Goal: Transaction & Acquisition: Purchase product/service

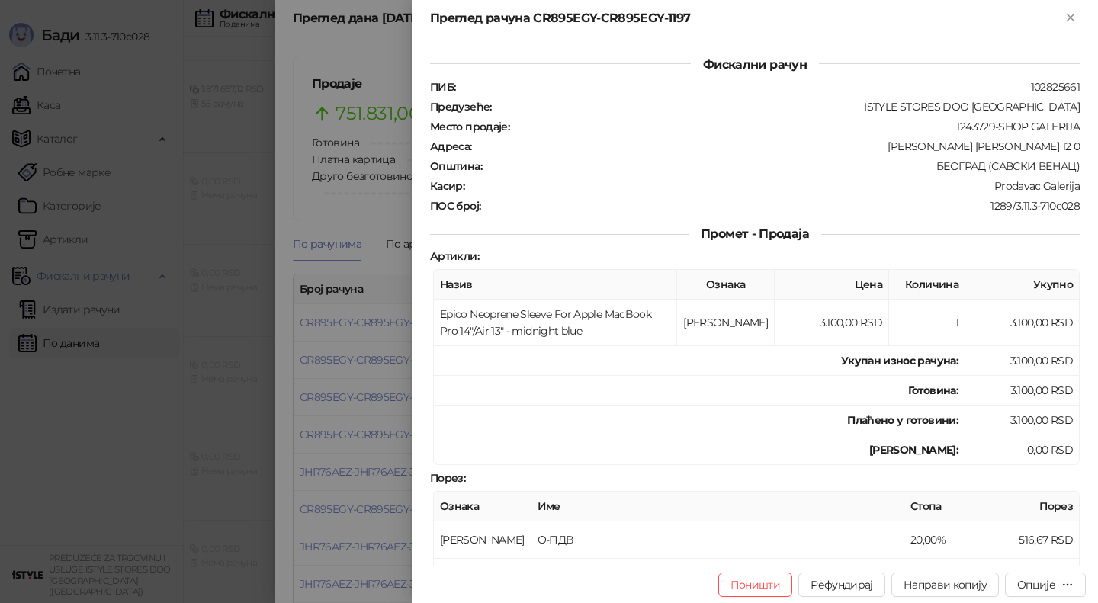
click at [320, 239] on div at bounding box center [549, 301] width 1098 height 603
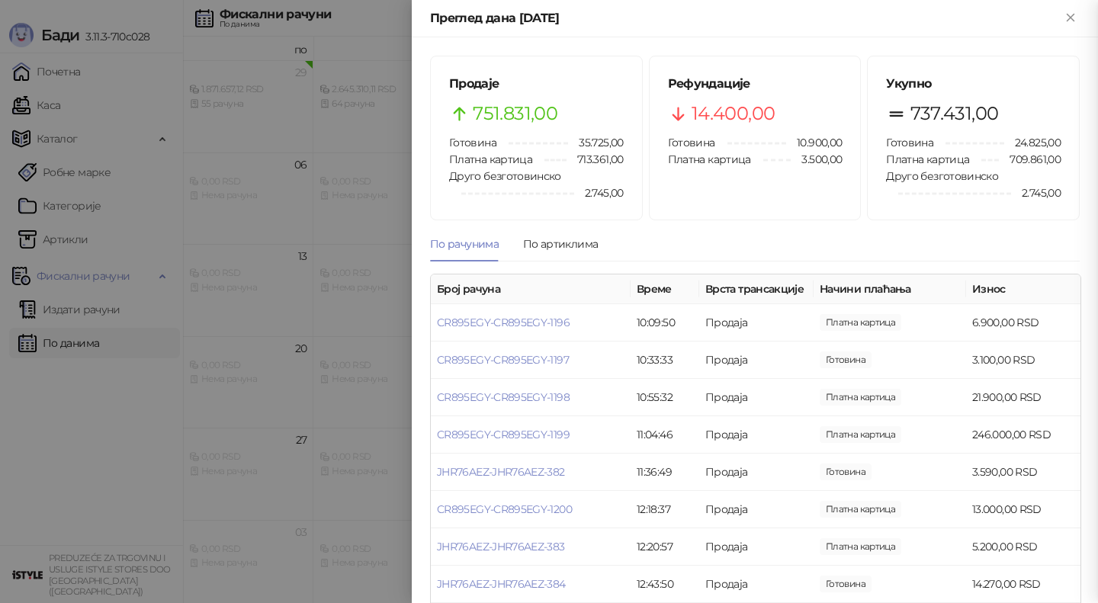
scroll to position [74, 0]
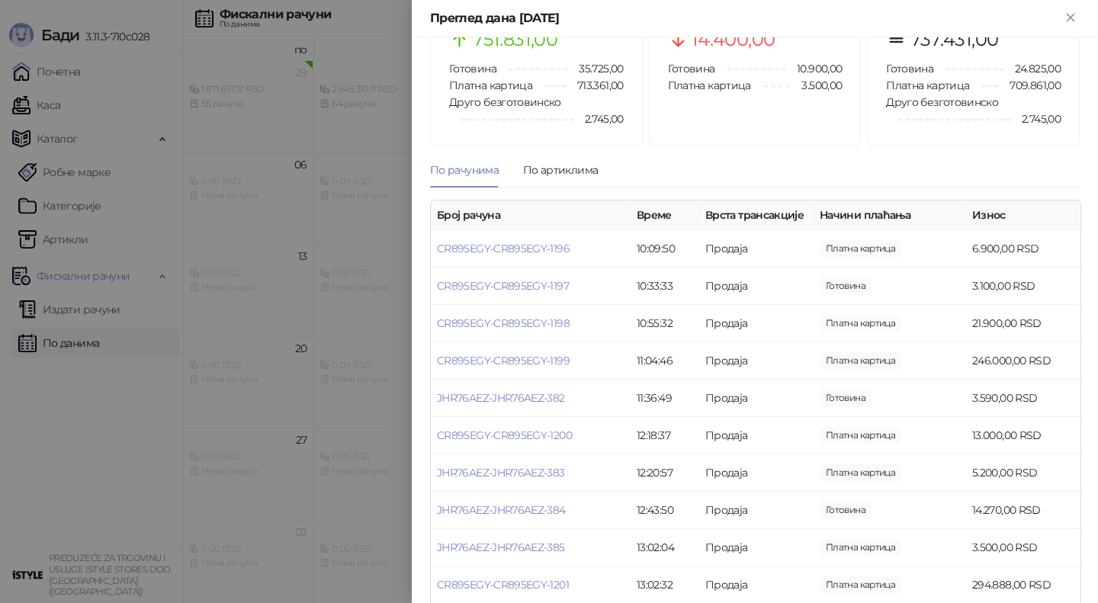
click at [227, 228] on div at bounding box center [549, 301] width 1098 height 603
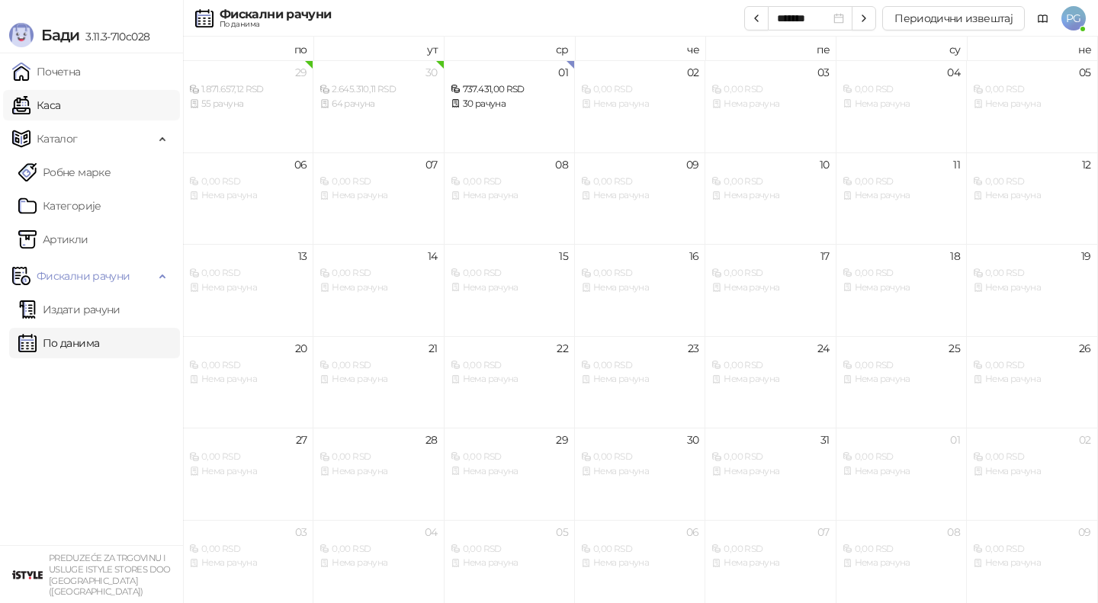
click at [60, 106] on link "Каса" at bounding box center [36, 105] width 48 height 30
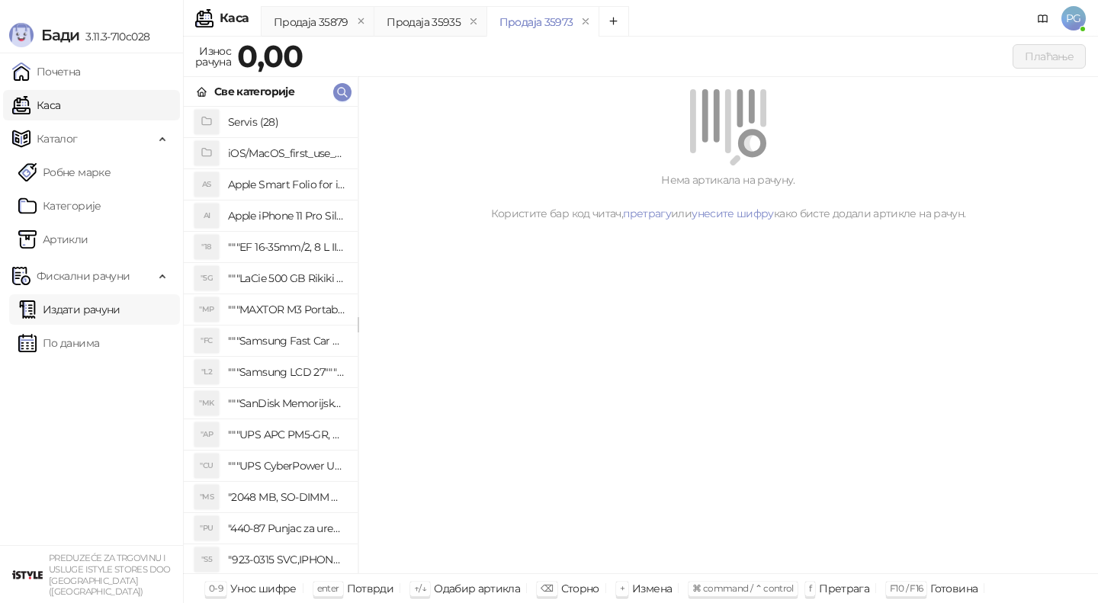
click at [98, 310] on link "Издати рачуни" at bounding box center [69, 309] width 102 height 30
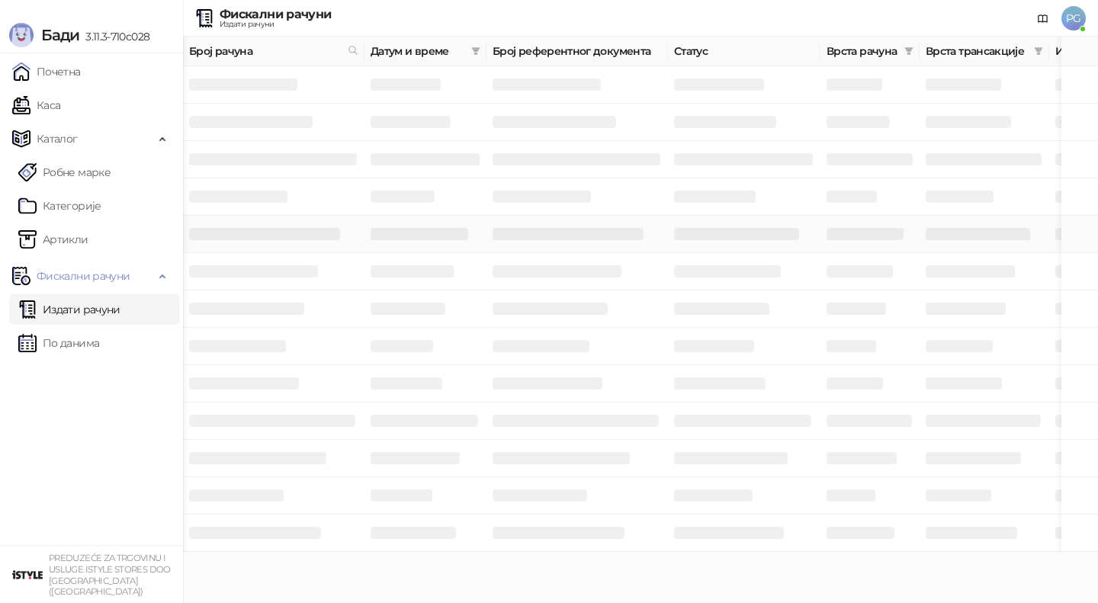
scroll to position [0, 457]
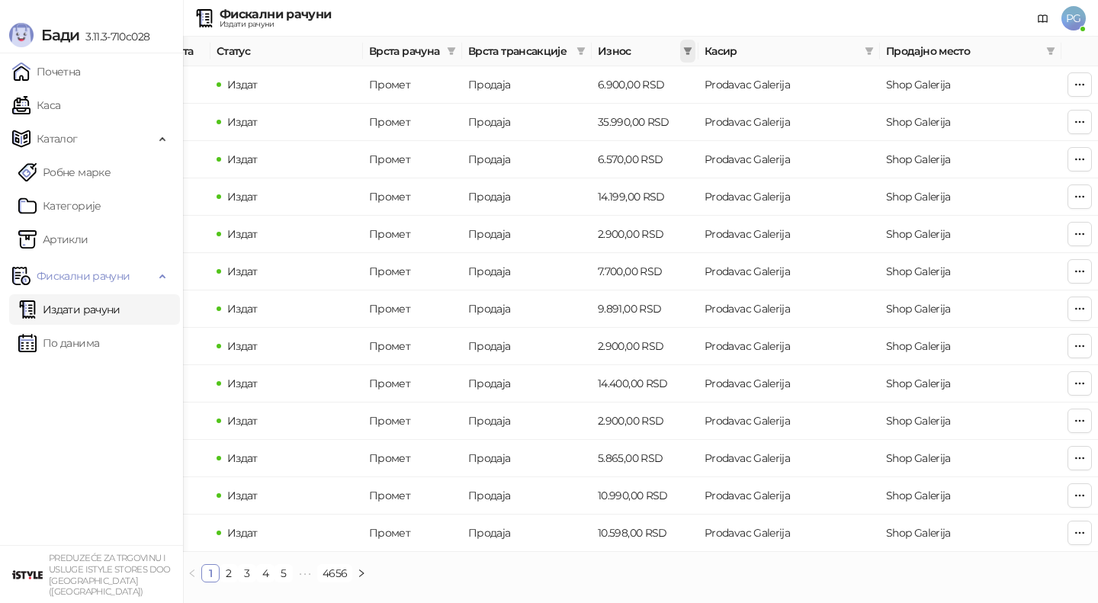
click at [689, 53] on icon "filter" at bounding box center [688, 51] width 8 height 8
type input "****"
click at [661, 81] on input at bounding box center [636, 80] width 107 height 17
type input "****"
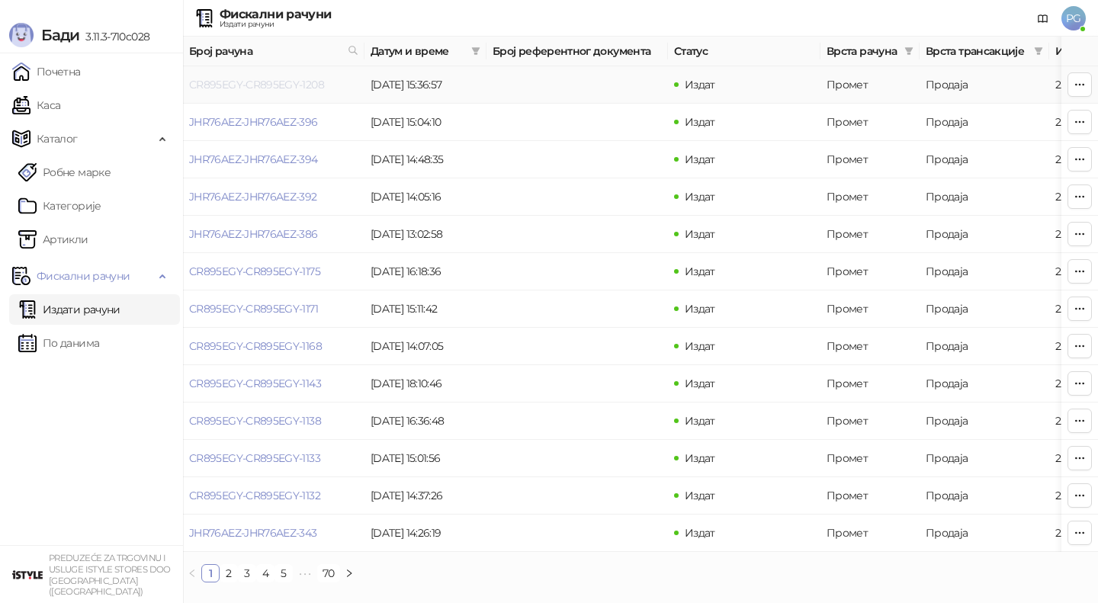
click at [240, 88] on link "CR895EGY-CR895EGY-1208" at bounding box center [256, 85] width 135 height 14
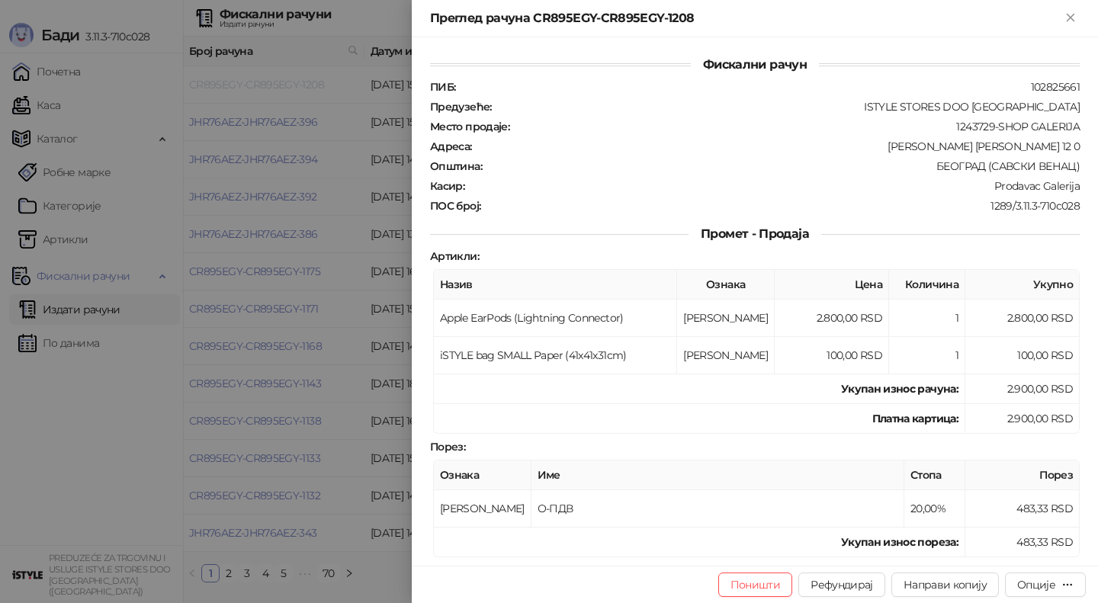
click at [239, 88] on div at bounding box center [549, 301] width 1098 height 603
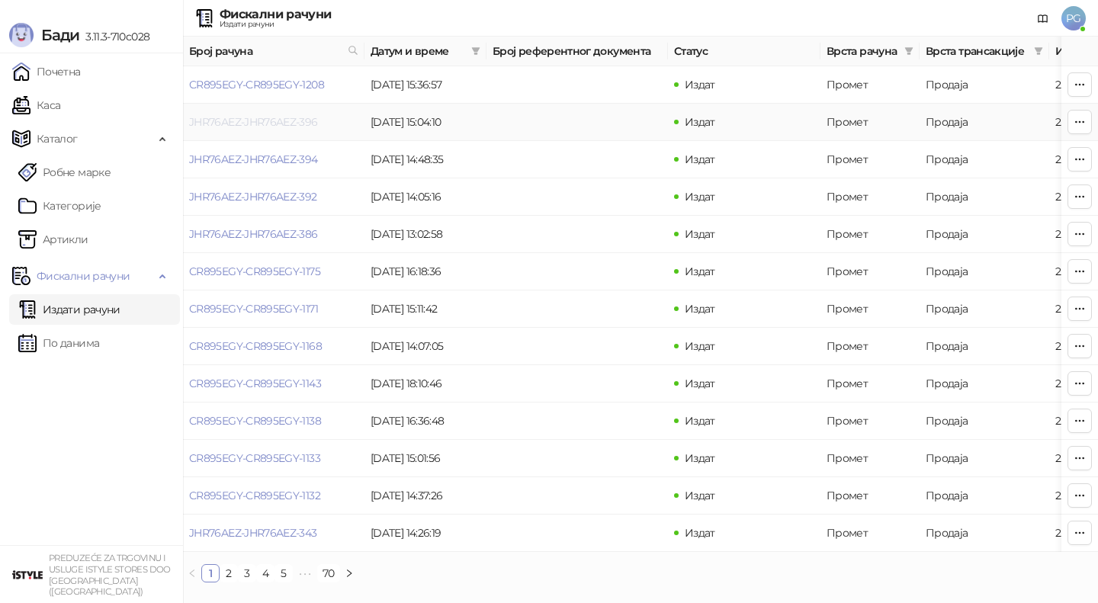
click at [242, 124] on link "JHR76AEZ-JHR76AEZ-396" at bounding box center [253, 122] width 129 height 14
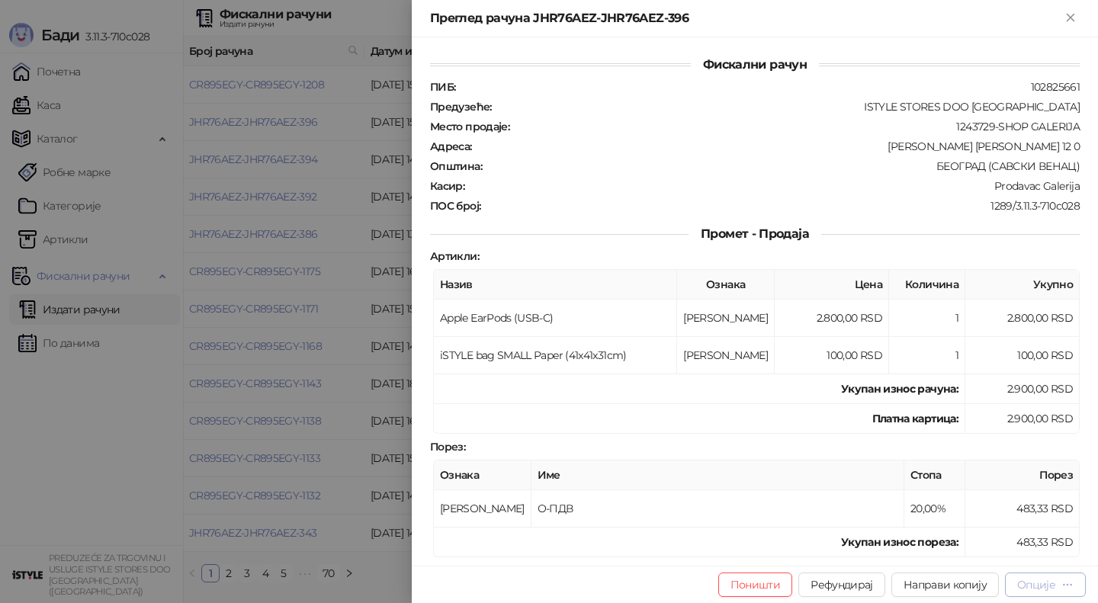
click at [1036, 584] on div "Опције" at bounding box center [1036, 585] width 38 height 14
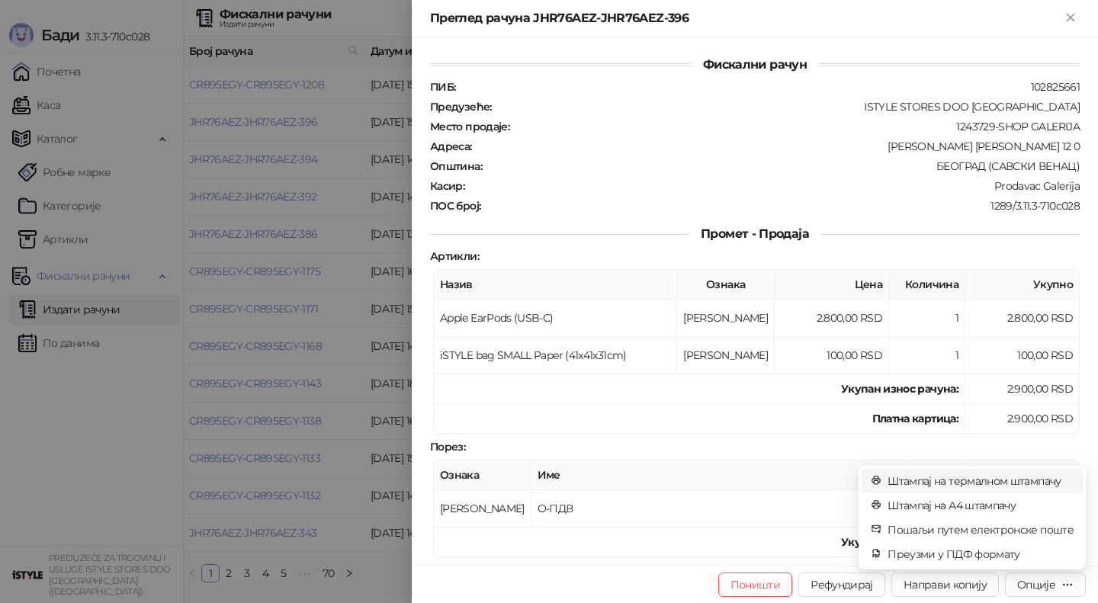
click at [1022, 477] on span "Штампај на термалном штампачу" at bounding box center [981, 481] width 186 height 17
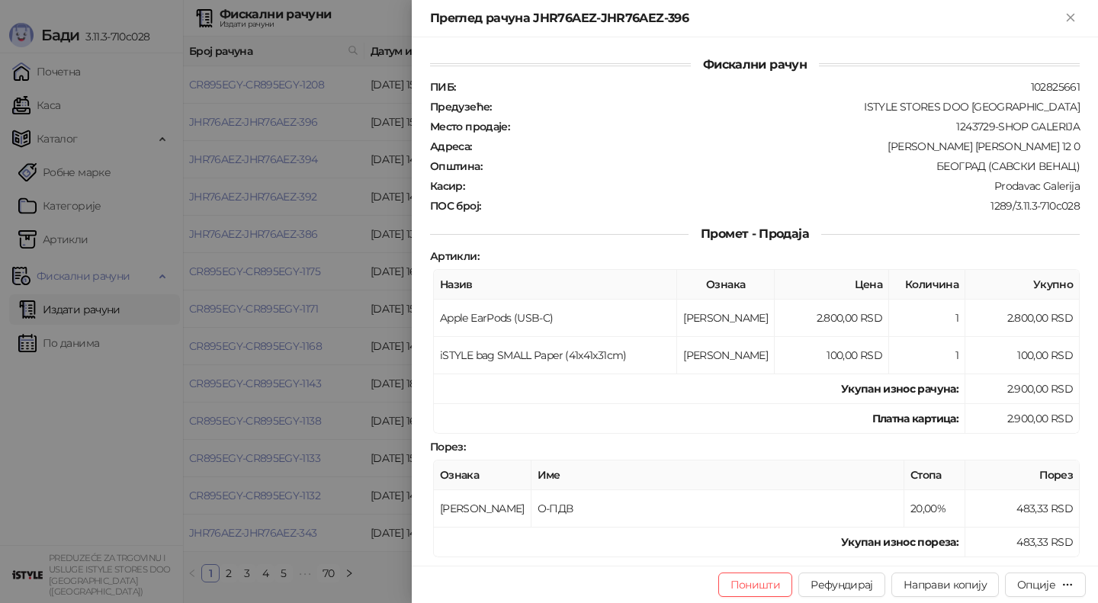
click at [307, 347] on div at bounding box center [549, 301] width 1098 height 603
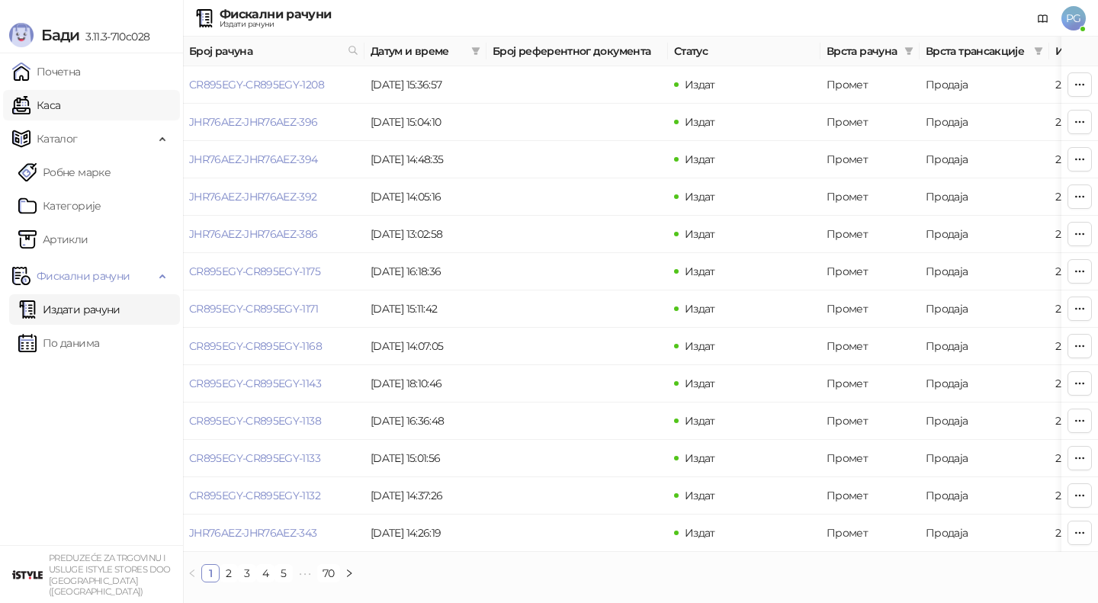
click at [60, 109] on link "Каса" at bounding box center [36, 105] width 48 height 30
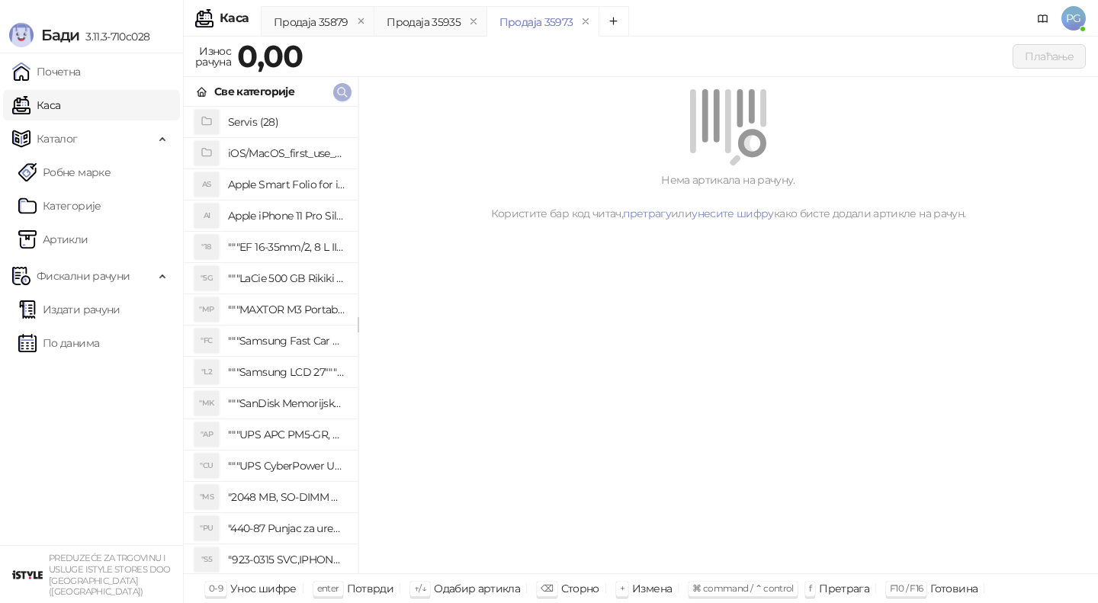
click at [342, 92] on icon "button" at bounding box center [342, 92] width 12 height 12
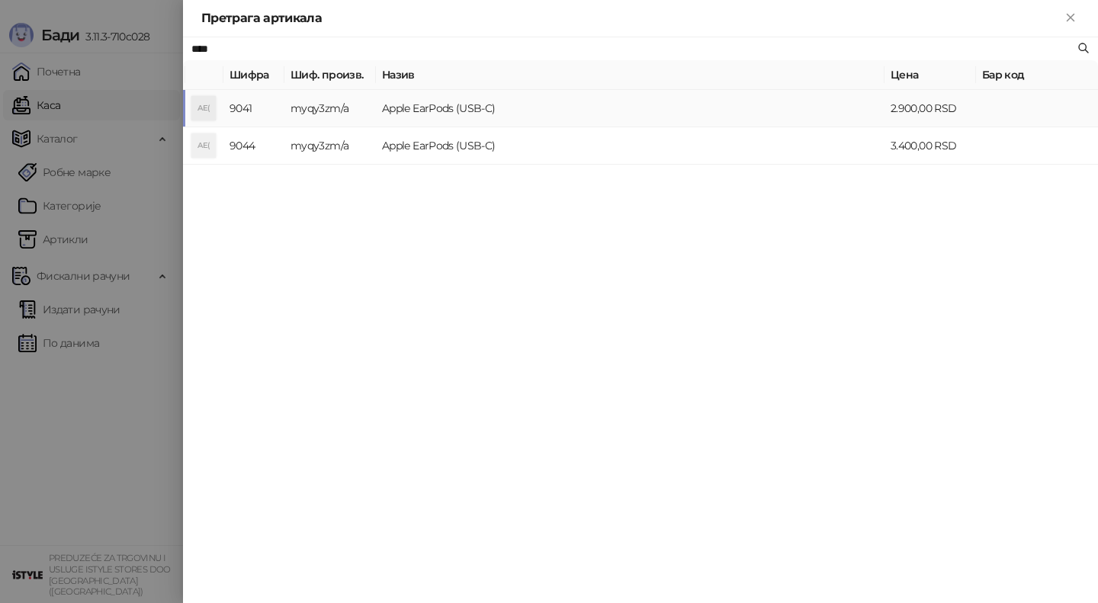
type input "****"
click at [391, 103] on td "Apple EarPods (USB-C)" at bounding box center [630, 108] width 509 height 37
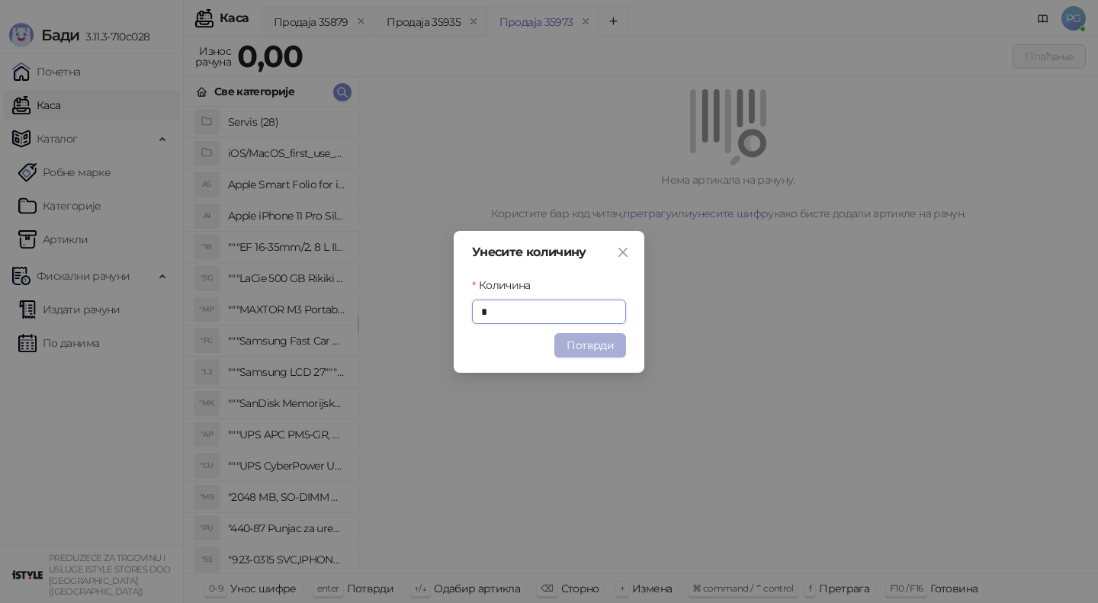
click at [593, 349] on button "Потврди" at bounding box center [590, 345] width 72 height 24
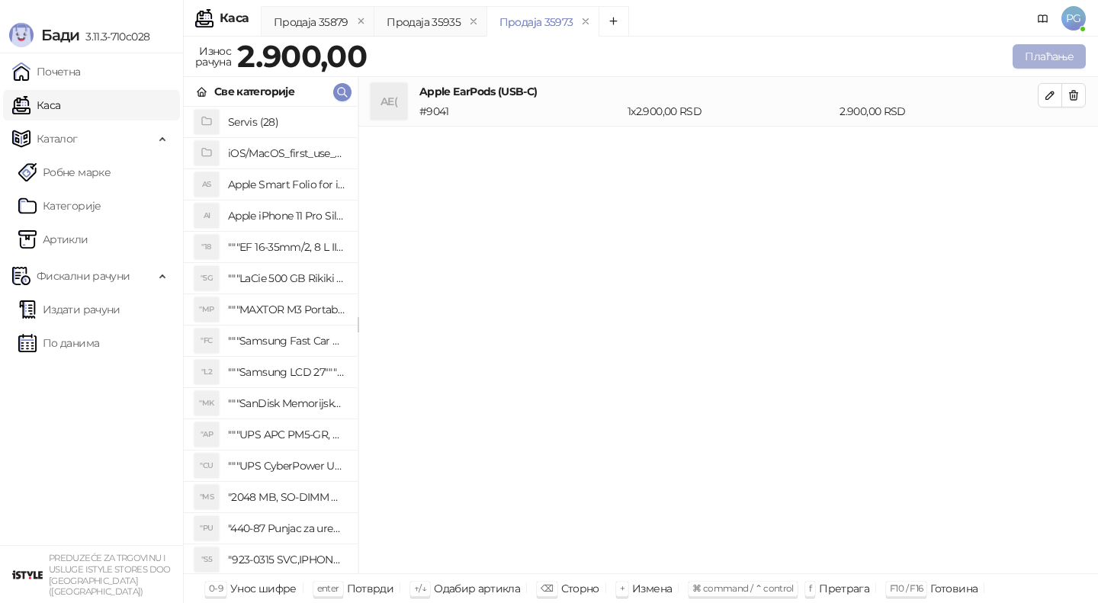
click at [1028, 61] on button "Плаћање" at bounding box center [1049, 56] width 73 height 24
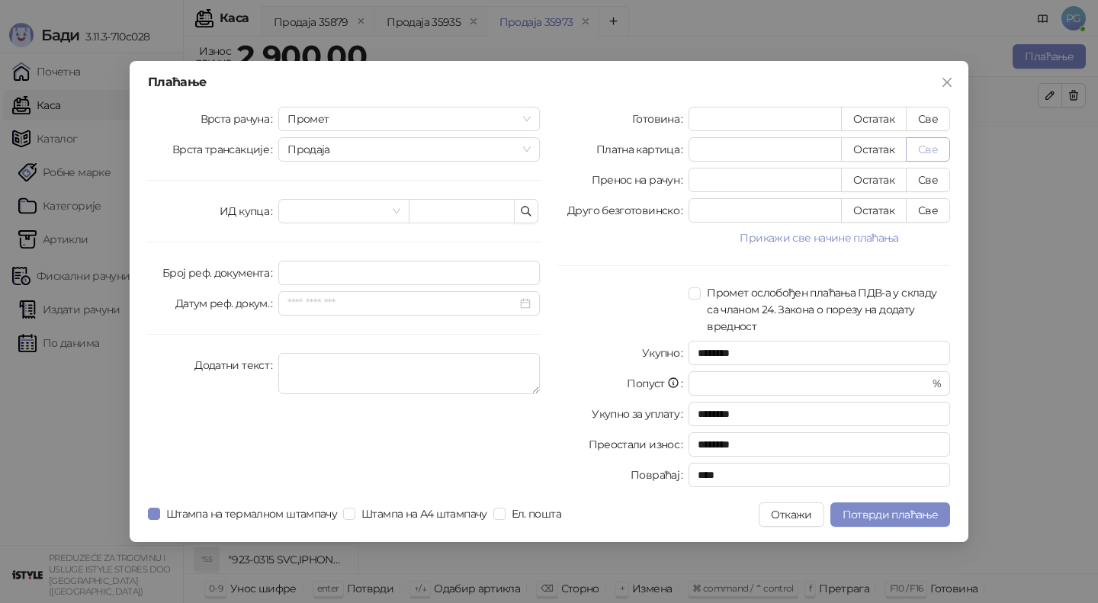
click at [938, 151] on button "Све" at bounding box center [928, 149] width 44 height 24
type input "****"
click at [881, 501] on div "Плаћање Врста рачуна Промет Врста трансакције Продаја ИД купца Број реф. докуме…" at bounding box center [549, 301] width 839 height 481
click at [868, 525] on button "Потврди плаћање" at bounding box center [890, 514] width 120 height 24
